Goal: Information Seeking & Learning: Learn about a topic

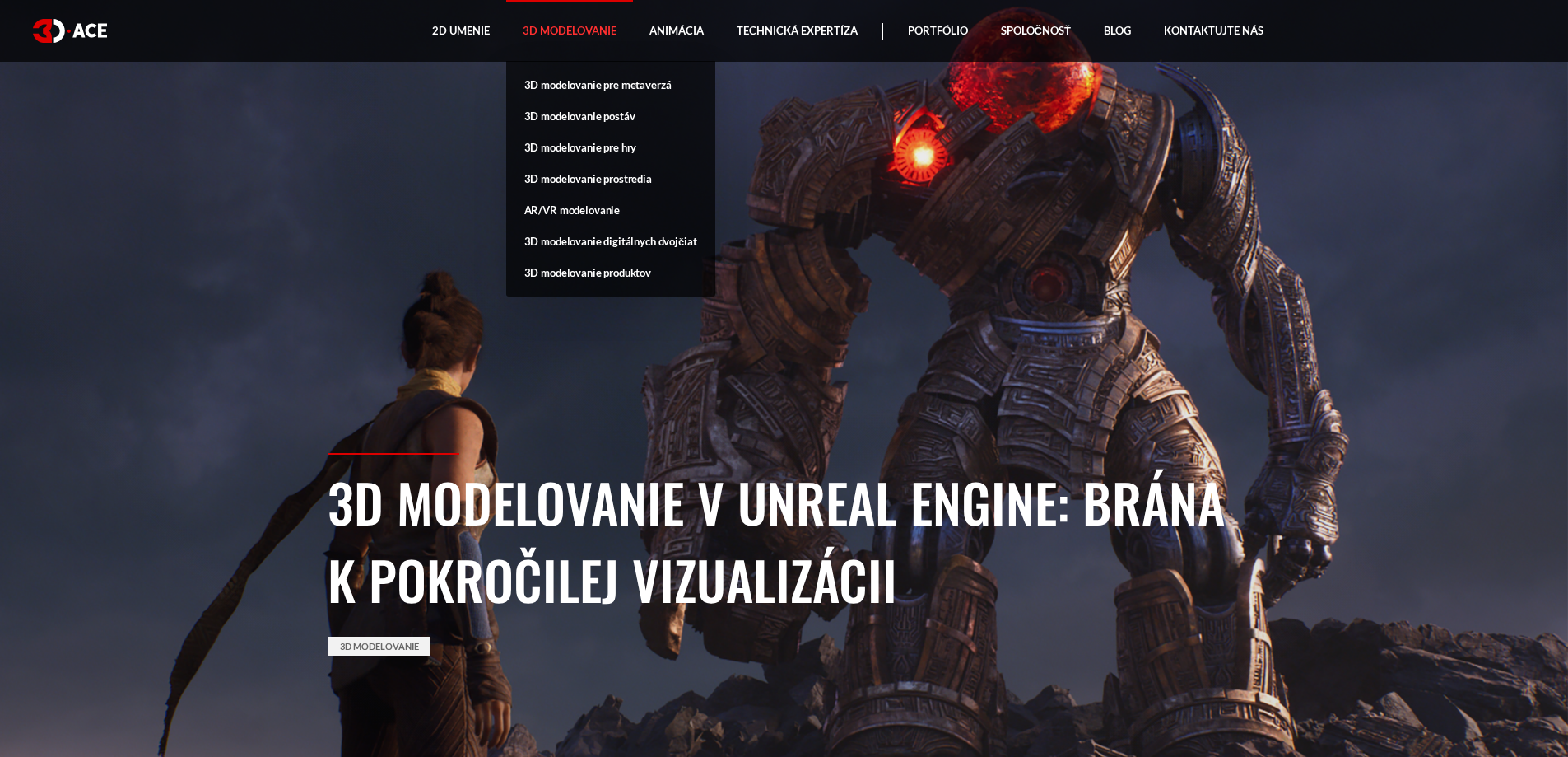
click at [533, 23] on link "3D modelovanie" at bounding box center [569, 31] width 126 height 62
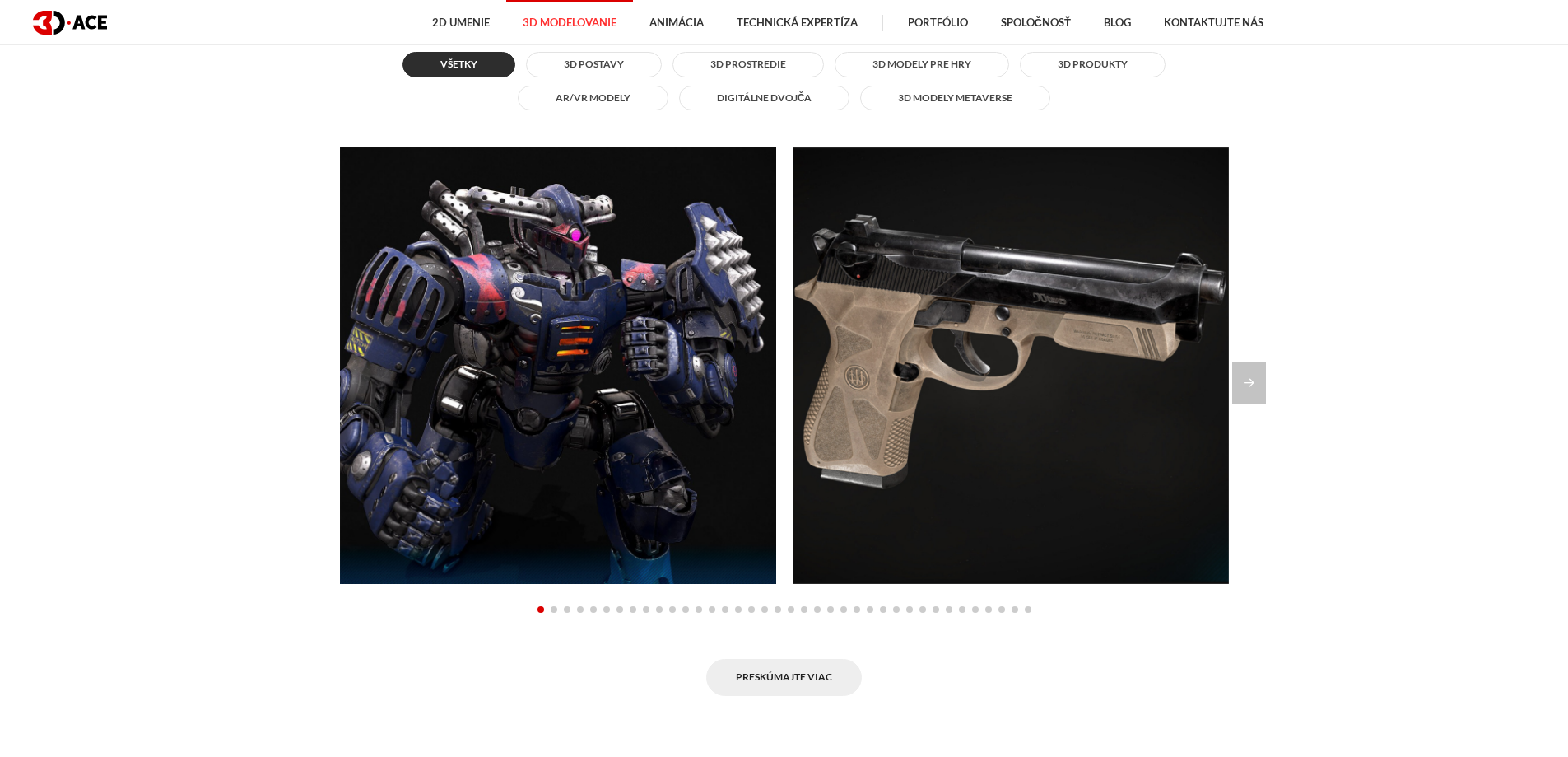
scroll to position [1564, 0]
